Goal: Information Seeking & Learning: Compare options

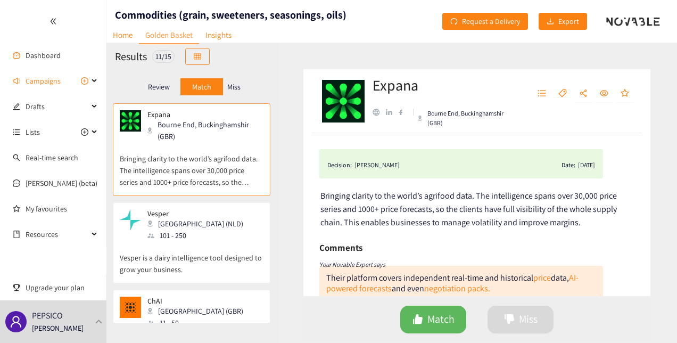
scroll to position [132, 0]
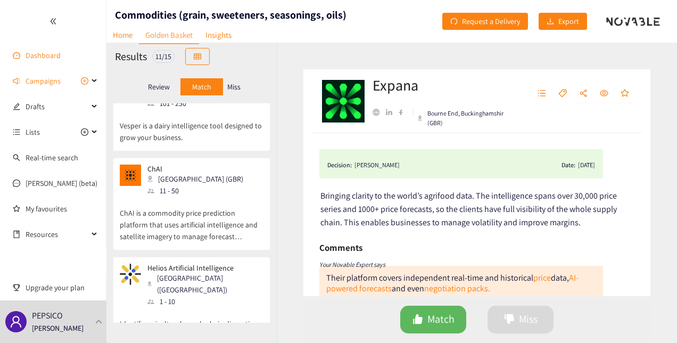
click at [42, 53] on link "Dashboard" at bounding box center [43, 56] width 35 height 10
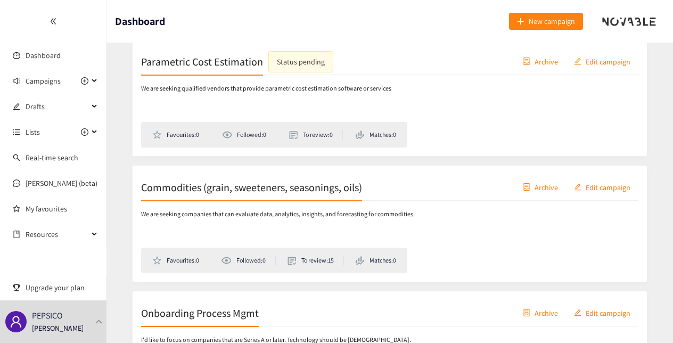
scroll to position [193, 0]
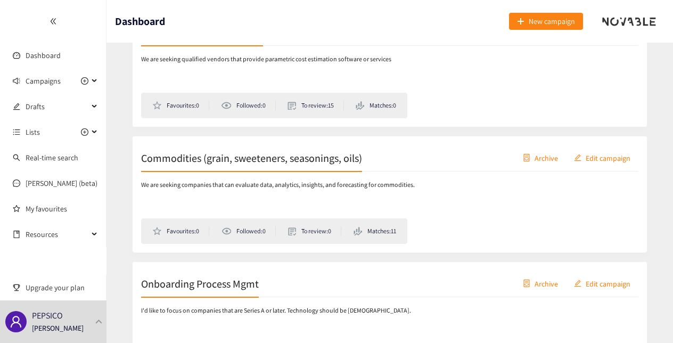
scroll to position [291, 0]
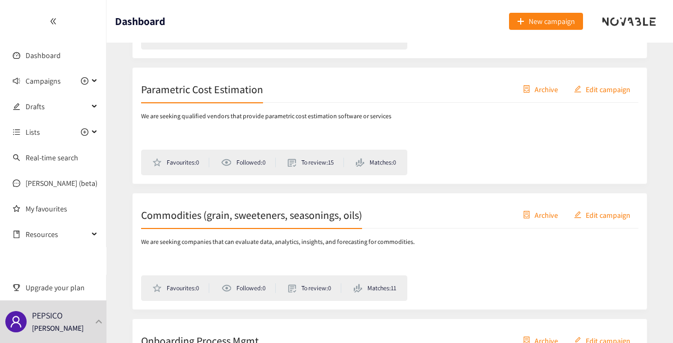
click at [368, 280] on ul "Favourites: 0 Followed: 0 To review: 0 Matches: 11" at bounding box center [274, 288] width 266 height 26
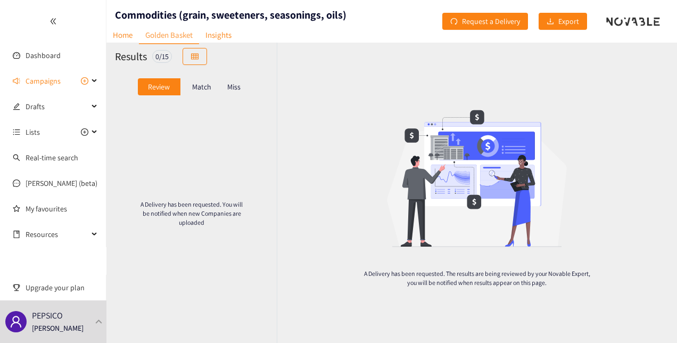
click at [205, 93] on div "Match" at bounding box center [201, 86] width 43 height 17
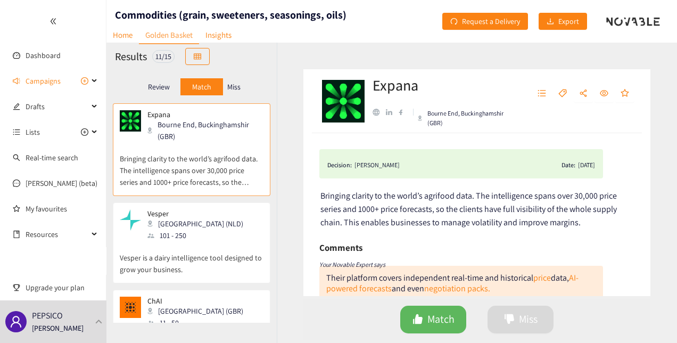
click at [160, 84] on p "Review" at bounding box center [159, 86] width 22 height 9
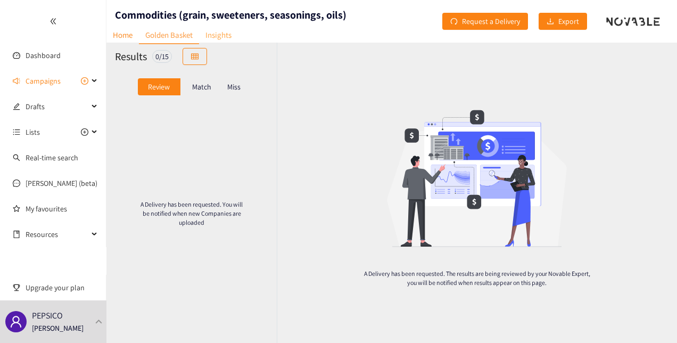
click at [217, 37] on link "Insights" at bounding box center [218, 35] width 39 height 16
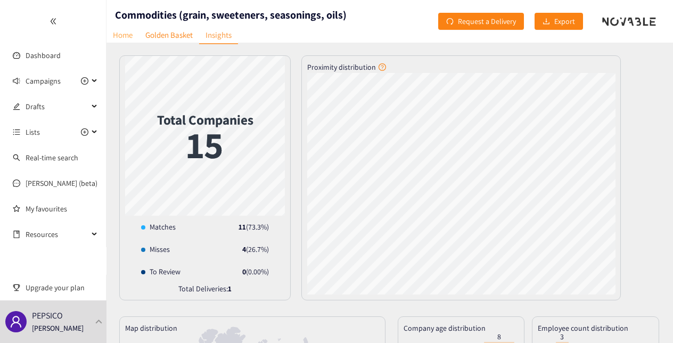
click at [121, 34] on link "Home" at bounding box center [122, 35] width 32 height 16
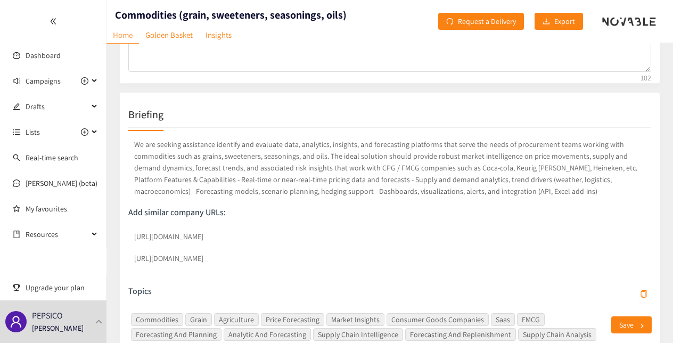
scroll to position [138, 0]
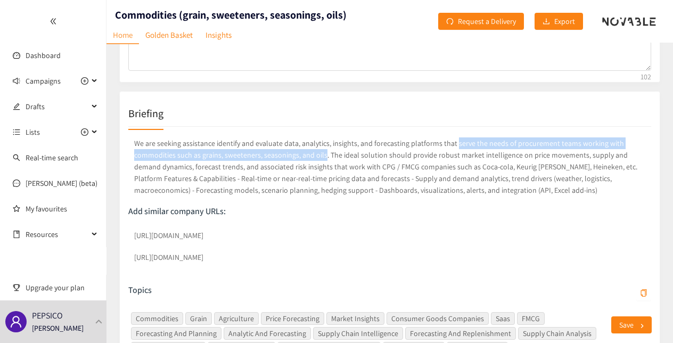
drag, startPoint x: 450, startPoint y: 143, endPoint x: 323, endPoint y: 150, distance: 128.0
click at [323, 150] on p "We are seeking assistance identify and evaluate data, analytics, insights, and …" at bounding box center [389, 166] width 523 height 63
copy p "serve the needs of procurement teams working with commodities such as grains, s…"
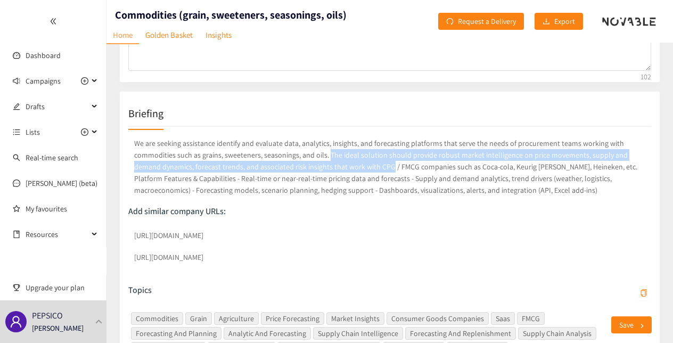
drag, startPoint x: 325, startPoint y: 153, endPoint x: 361, endPoint y: 164, distance: 37.7
click at [361, 164] on p "We are seeking assistance identify and evaluate data, analytics, insights, and …" at bounding box center [389, 166] width 523 height 63
copy p "The ideal solution should provide robust market intelligence on price movements…"
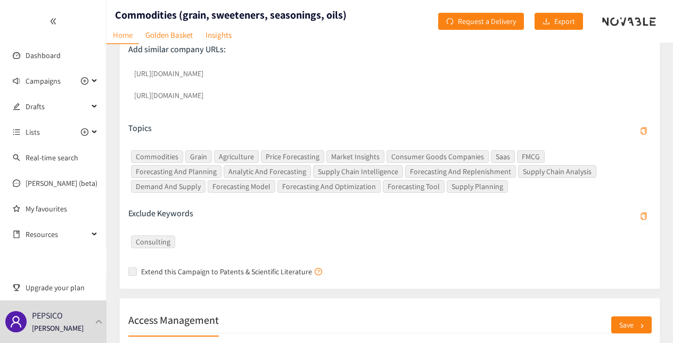
scroll to position [299, 0]
click at [170, 38] on link "Golden Basket" at bounding box center [169, 35] width 60 height 16
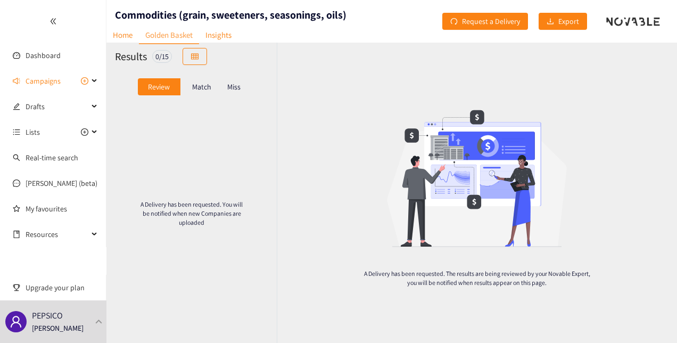
click at [204, 88] on p "Match" at bounding box center [201, 86] width 19 height 9
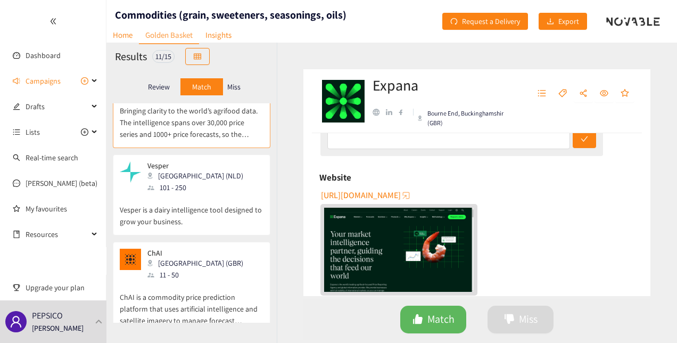
scroll to position [342, 0]
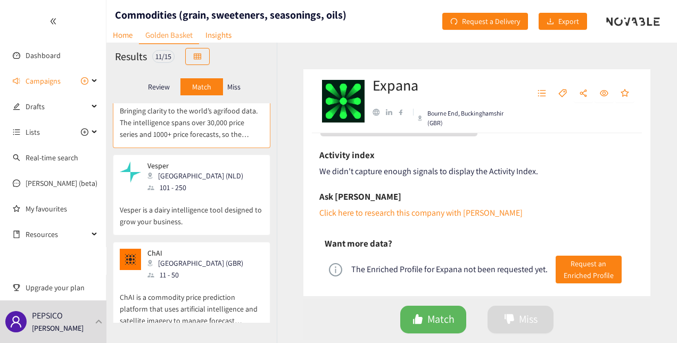
click at [232, 186] on div "Vesper [GEOGRAPHIC_DATA] (NLD) 101 - 250" at bounding box center [192, 177] width 144 height 32
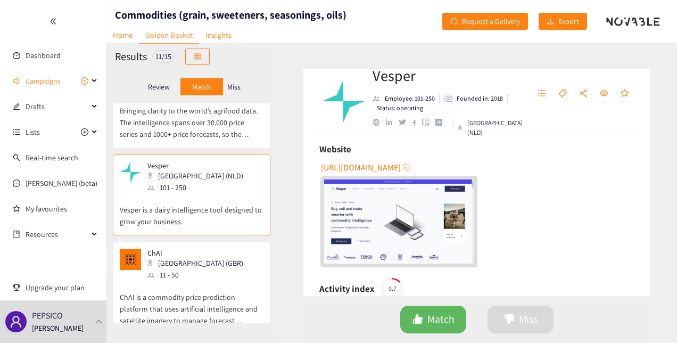
scroll to position [194, 0]
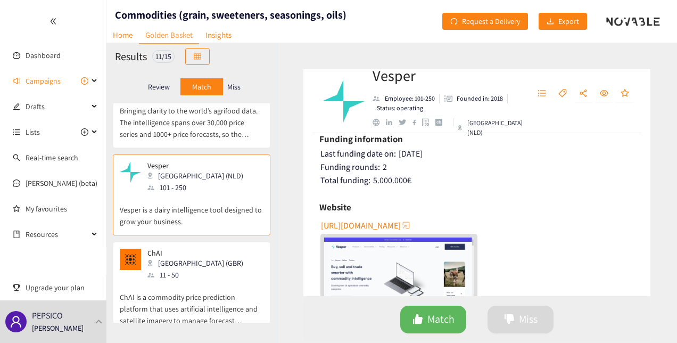
click at [220, 263] on div "ChAI London (GBR) 11 - 50" at bounding box center [192, 265] width 144 height 32
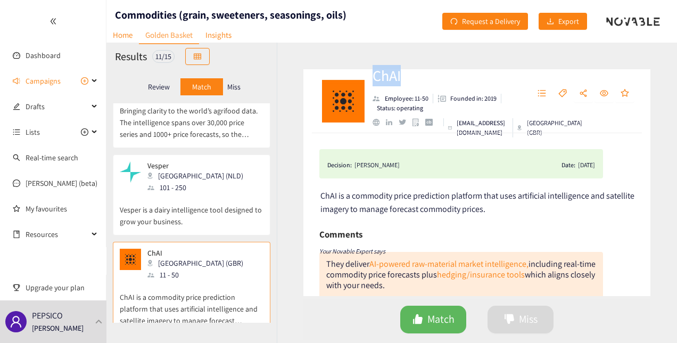
drag, startPoint x: 392, startPoint y: 78, endPoint x: 375, endPoint y: 79, distance: 17.1
click at [375, 79] on h2 "ChAI" at bounding box center [446, 75] width 147 height 21
copy h2 "ChAI"
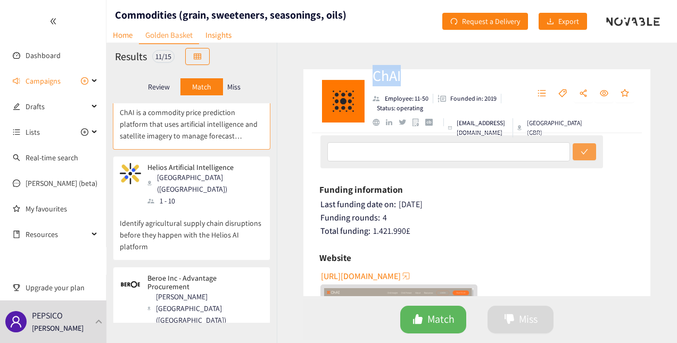
scroll to position [0, 0]
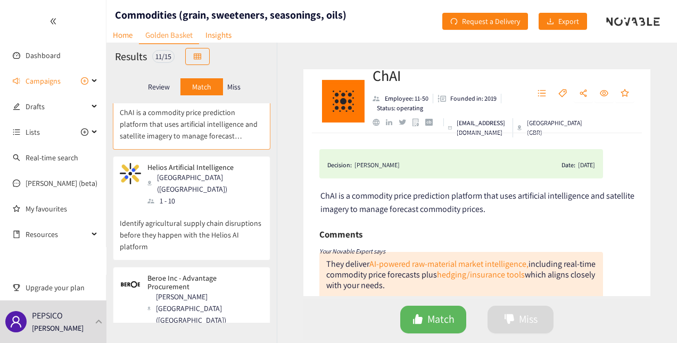
click at [227, 207] on p "Identify agricultural supply chain disruptions before they happen with the Heli…" at bounding box center [192, 230] width 144 height 46
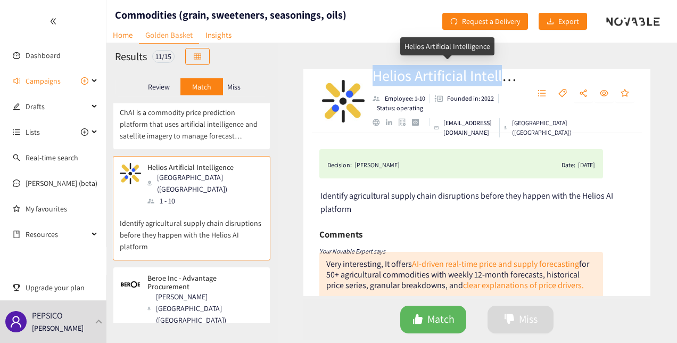
drag, startPoint x: 374, startPoint y: 76, endPoint x: 501, endPoint y: 72, distance: 127.8
click at [501, 72] on h2 "Helios Artificial Intelligence" at bounding box center [446, 75] width 147 height 21
copy h2 "Helios Artificial Intell"
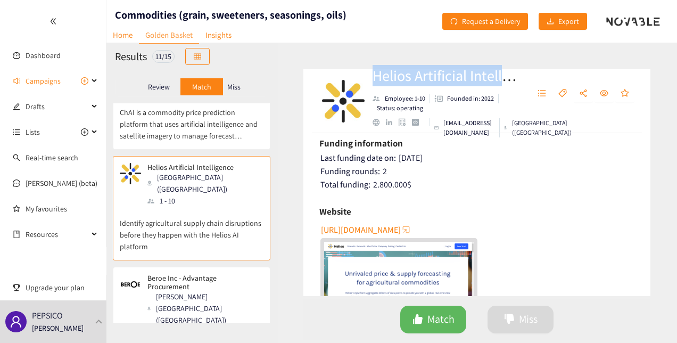
scroll to position [195, 0]
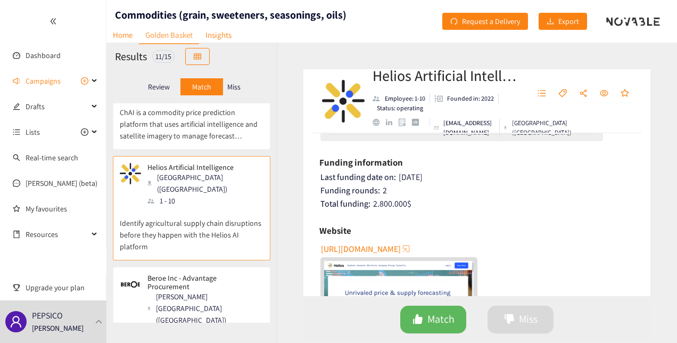
click at [243, 326] on div "251 - 500" at bounding box center [204, 332] width 115 height 12
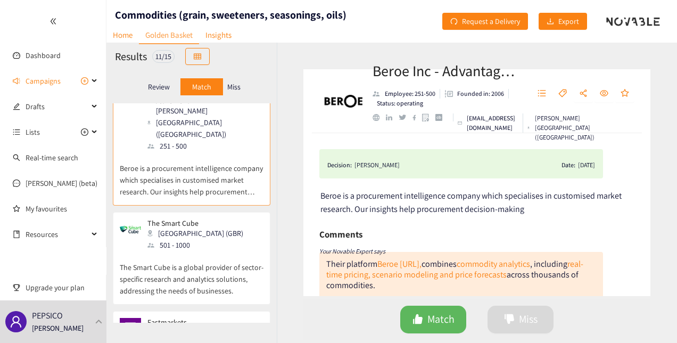
scroll to position [422, 0]
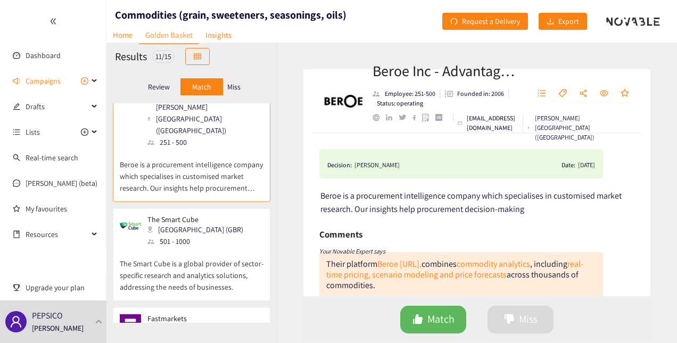
click at [217, 247] on p "The Smart Cube is a global provider of sector-specific research and analytics s…" at bounding box center [192, 270] width 144 height 46
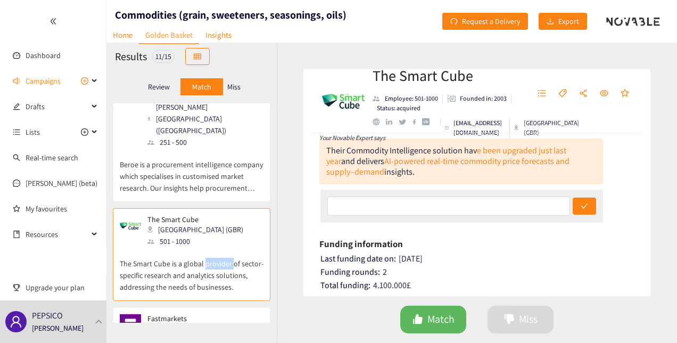
scroll to position [0, 0]
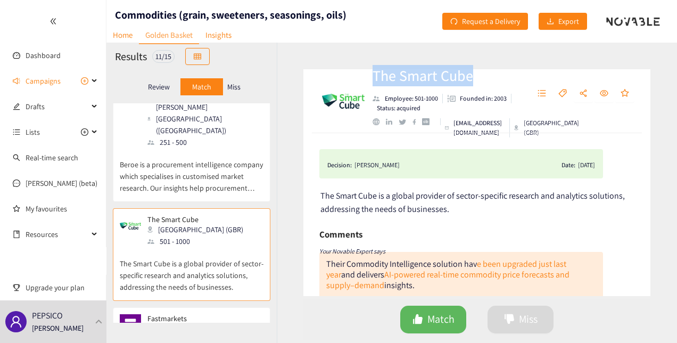
drag, startPoint x: 477, startPoint y: 72, endPoint x: 375, endPoint y: 75, distance: 102.2
click at [375, 75] on h2 "The Smart Cube" at bounding box center [446, 75] width 147 height 21
copy h2 "The Smart Cube"
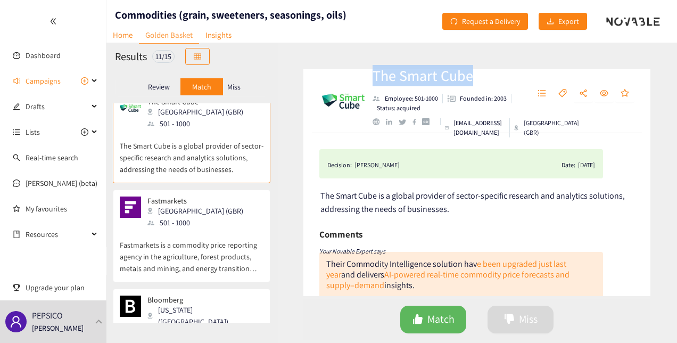
scroll to position [566, 0]
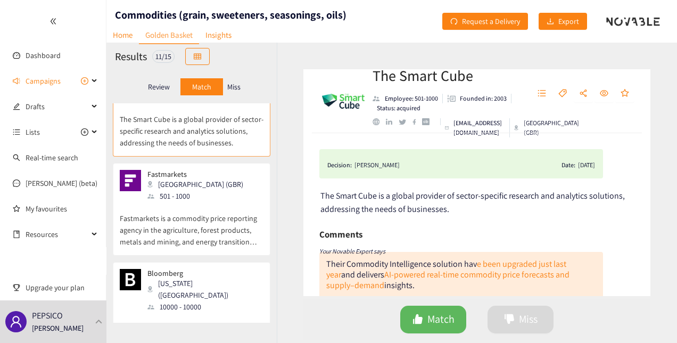
click at [235, 202] on p "Fastmarkets is a commodity price reporting agency in the agriculture, forest pr…" at bounding box center [192, 225] width 144 height 46
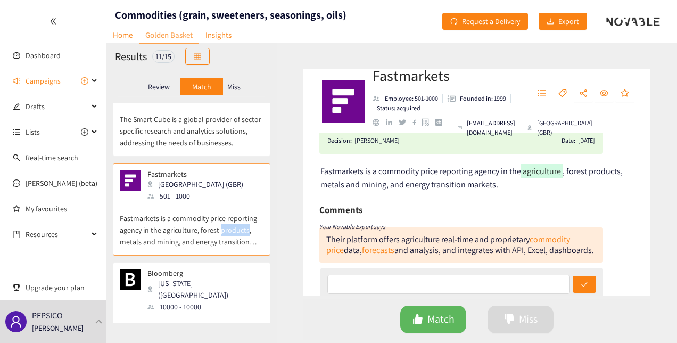
scroll to position [0, 0]
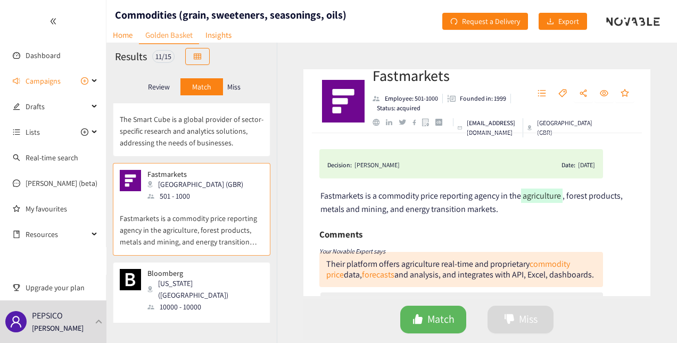
click at [415, 73] on h2 "Fastmarkets" at bounding box center [446, 75] width 147 height 21
copy h2 "Fastmarkets"
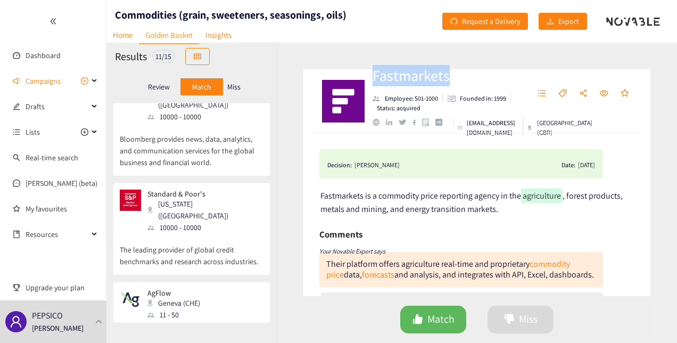
scroll to position [785, 0]
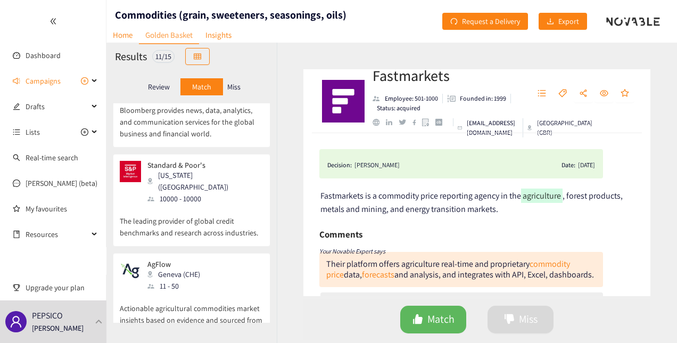
click at [228, 292] on p "Actionable agricultural commodities market insights based on evidence and sourc…" at bounding box center [192, 315] width 144 height 46
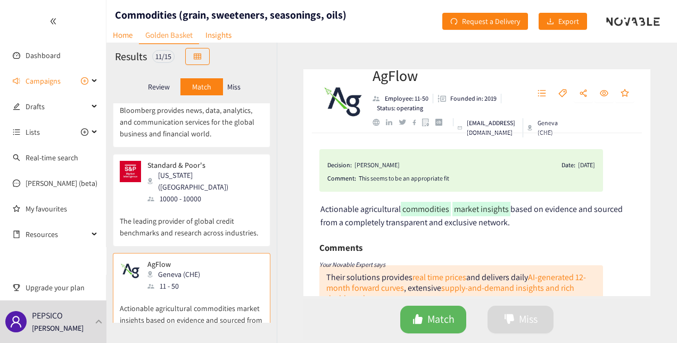
click at [403, 73] on h2 "AgFlow" at bounding box center [446, 75] width 147 height 21
copy h2 "AgFlow"
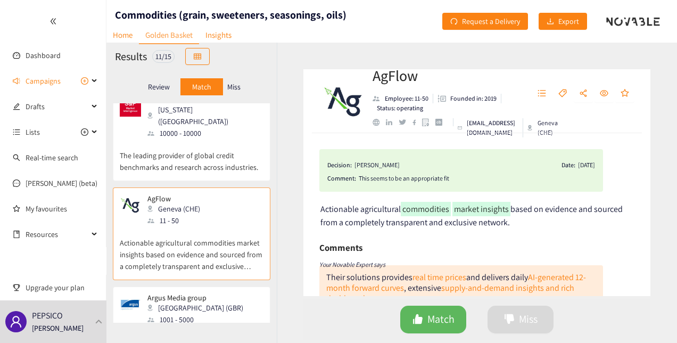
click at [244, 293] on div "Argus Media group [GEOGRAPHIC_DATA] (GBR) 1001 - 5000" at bounding box center [192, 309] width 144 height 32
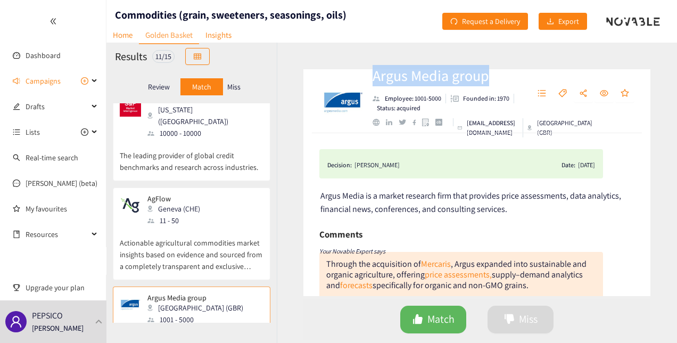
drag, startPoint x: 497, startPoint y: 76, endPoint x: 369, endPoint y: 74, distance: 127.8
click at [369, 74] on div "Argus Media group Employee: 1001-5000 Founded in: 1970 Status: acquired [EMAIL_…" at bounding box center [476, 101] width 347 height 64
copy h2 "Argus Media group"
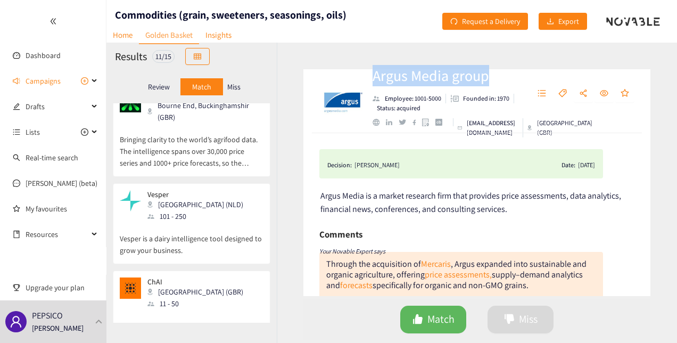
scroll to position [0, 0]
